Goal: Task Accomplishment & Management: Manage account settings

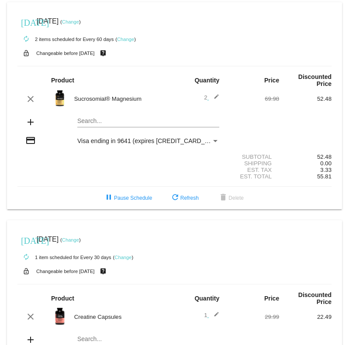
click at [211, 94] on mat-icon "edit" at bounding box center [214, 99] width 10 height 10
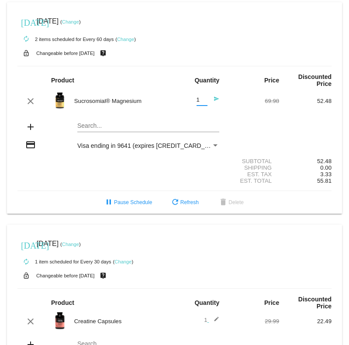
type input "1"
click at [200, 102] on input "1" at bounding box center [201, 100] width 11 height 7
click at [210, 98] on mat-icon "send" at bounding box center [214, 101] width 10 height 10
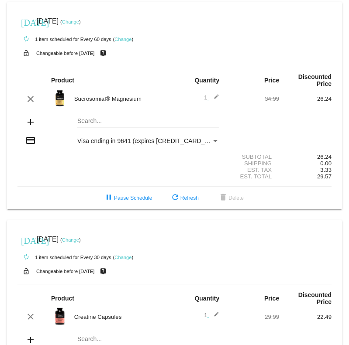
click at [123, 40] on link "Change" at bounding box center [122, 39] width 17 height 5
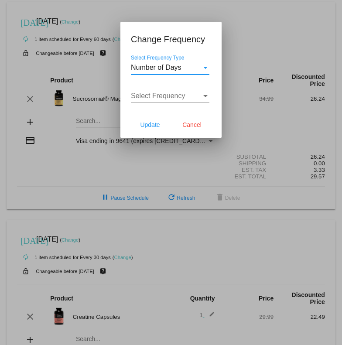
click at [177, 64] on span "Number of Days" at bounding box center [156, 67] width 51 height 7
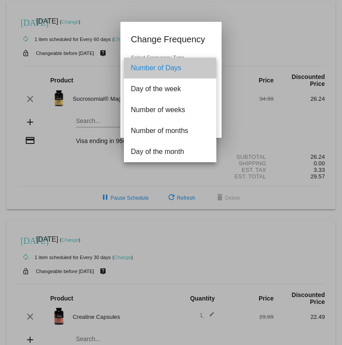
click at [177, 64] on span "Number of Days" at bounding box center [170, 68] width 79 height 21
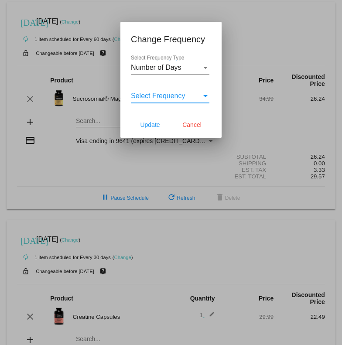
click at [170, 94] on span "Select Frequency" at bounding box center [158, 95] width 55 height 7
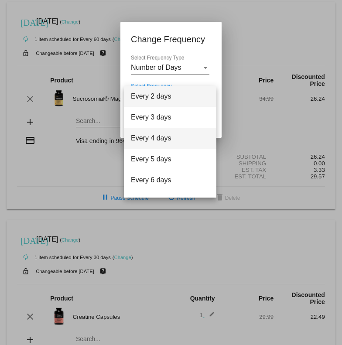
scroll to position [35, 0]
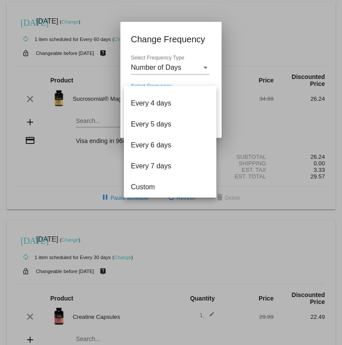
click at [243, 53] on div at bounding box center [171, 172] width 342 height 345
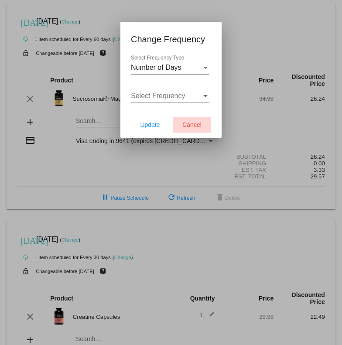
click at [198, 126] on span "Cancel" at bounding box center [191, 124] width 19 height 7
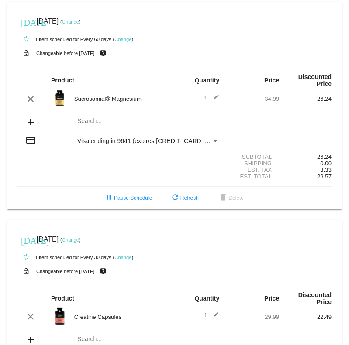
click at [123, 41] on link "Change" at bounding box center [122, 39] width 17 height 5
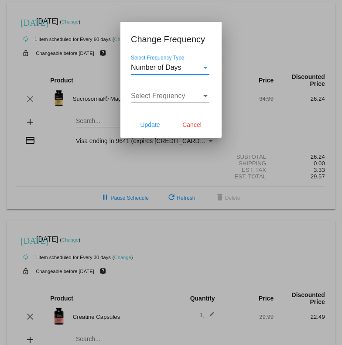
click at [165, 66] on span "Number of Days" at bounding box center [156, 67] width 51 height 7
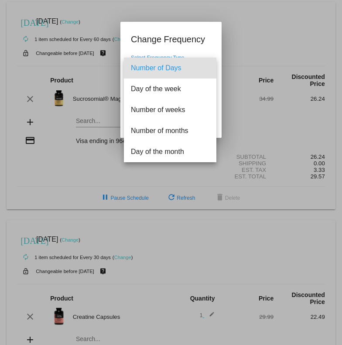
click at [162, 70] on span "Number of Days" at bounding box center [170, 68] width 79 height 21
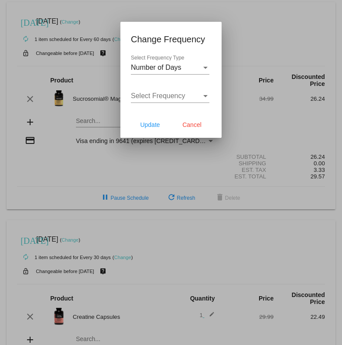
click at [157, 90] on div "Select Frequency Select Frequency" at bounding box center [170, 93] width 79 height 20
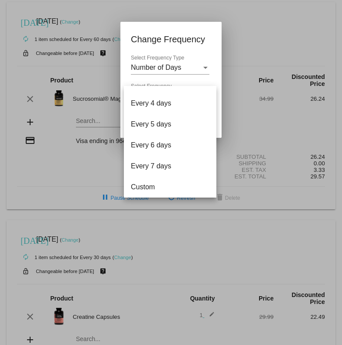
click at [153, 64] on div at bounding box center [171, 172] width 342 height 345
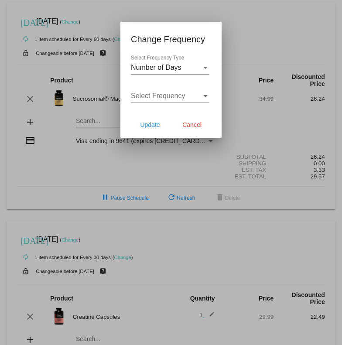
click at [153, 64] on span "Number of Days" at bounding box center [156, 67] width 51 height 7
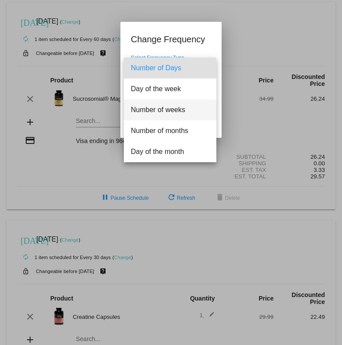
click at [154, 110] on span "Number of weeks" at bounding box center [170, 109] width 79 height 21
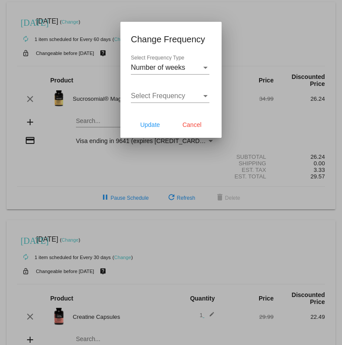
click at [174, 92] on div "Select Frequency Select Frequency" at bounding box center [170, 93] width 79 height 20
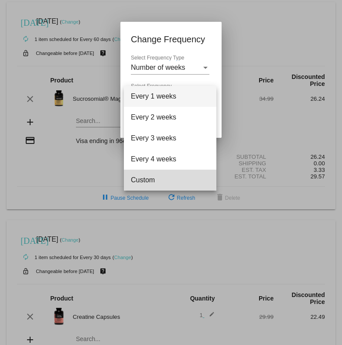
click at [152, 182] on span "Custom" at bounding box center [170, 180] width 79 height 21
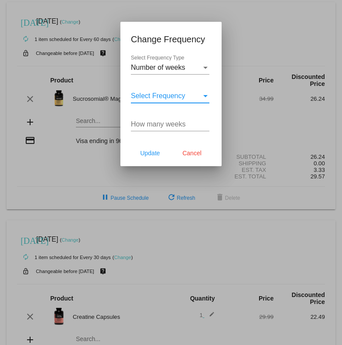
click at [177, 124] on input "How many weeks" at bounding box center [170, 124] width 79 height 8
click at [206, 119] on div "How many weeks" at bounding box center [170, 122] width 79 height 20
click at [181, 90] on div "Select Frequency Select Frequency" at bounding box center [170, 93] width 79 height 20
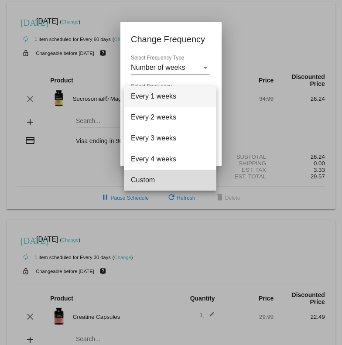
click at [155, 180] on span "Custom" at bounding box center [170, 180] width 79 height 21
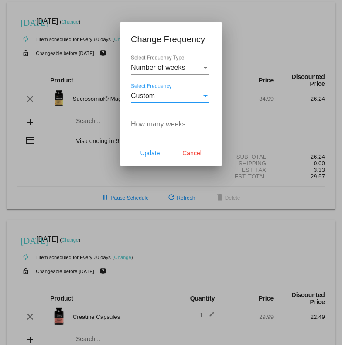
click at [158, 124] on input "How many weeks" at bounding box center [170, 124] width 79 height 8
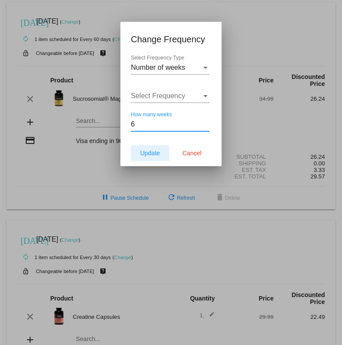
type input "6"
click at [148, 152] on span "Update" at bounding box center [150, 153] width 20 height 7
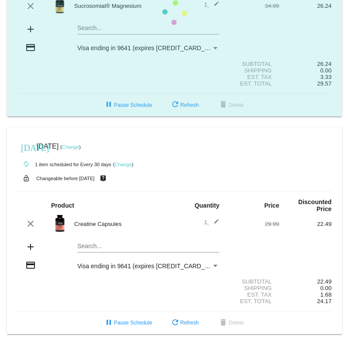
scroll to position [96, 0]
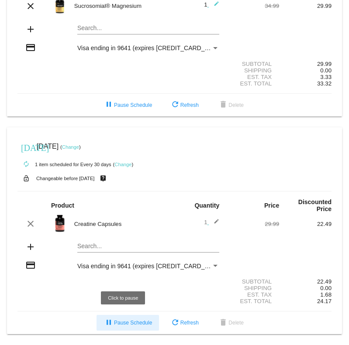
click at [122, 325] on span "pause Pause Schedule" at bounding box center [127, 323] width 48 height 6
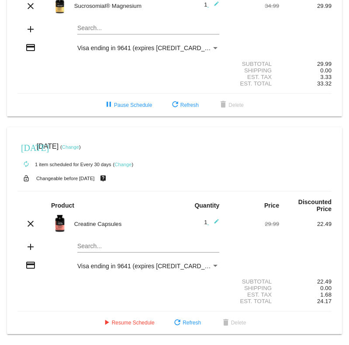
click at [107, 332] on mat-card "[DATE] [DATE] ( Change ) autorenew 1 item scheduled for Every 30 days ( Change …" at bounding box center [174, 230] width 335 height 207
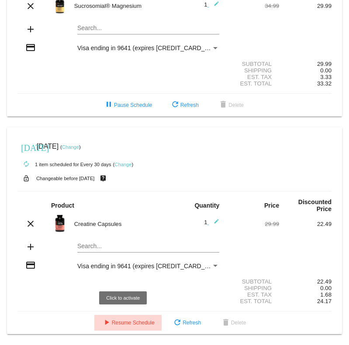
click at [108, 327] on button "play_arrow Resume Schedule" at bounding box center [127, 323] width 67 height 16
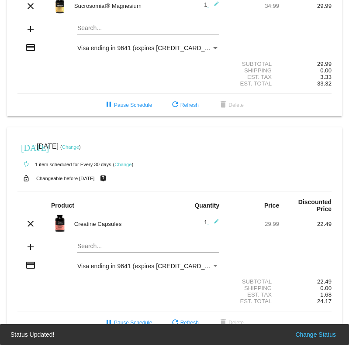
click at [79, 146] on link "Change" at bounding box center [70, 146] width 17 height 5
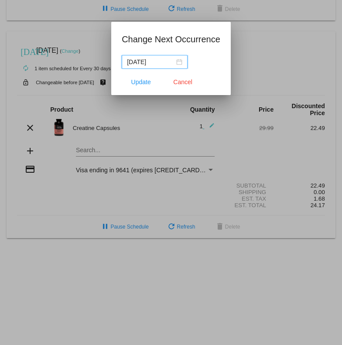
click at [177, 64] on div "[DATE]" at bounding box center [154, 62] width 55 height 10
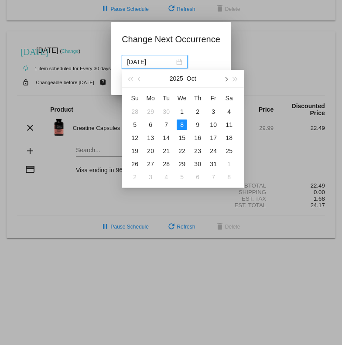
click at [228, 79] on button "button" at bounding box center [226, 78] width 10 height 17
click at [149, 112] on div "1" at bounding box center [150, 111] width 10 height 10
type input "[DATE]"
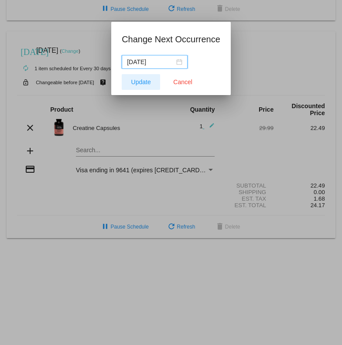
click at [143, 75] on button "Update" at bounding box center [141, 82] width 38 height 16
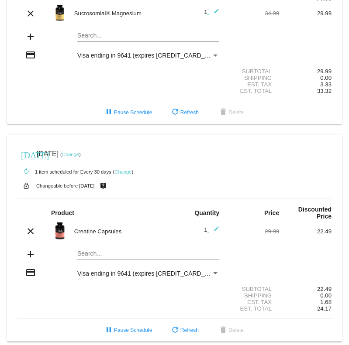
scroll to position [0, 0]
